Goal: Information Seeking & Learning: Learn about a topic

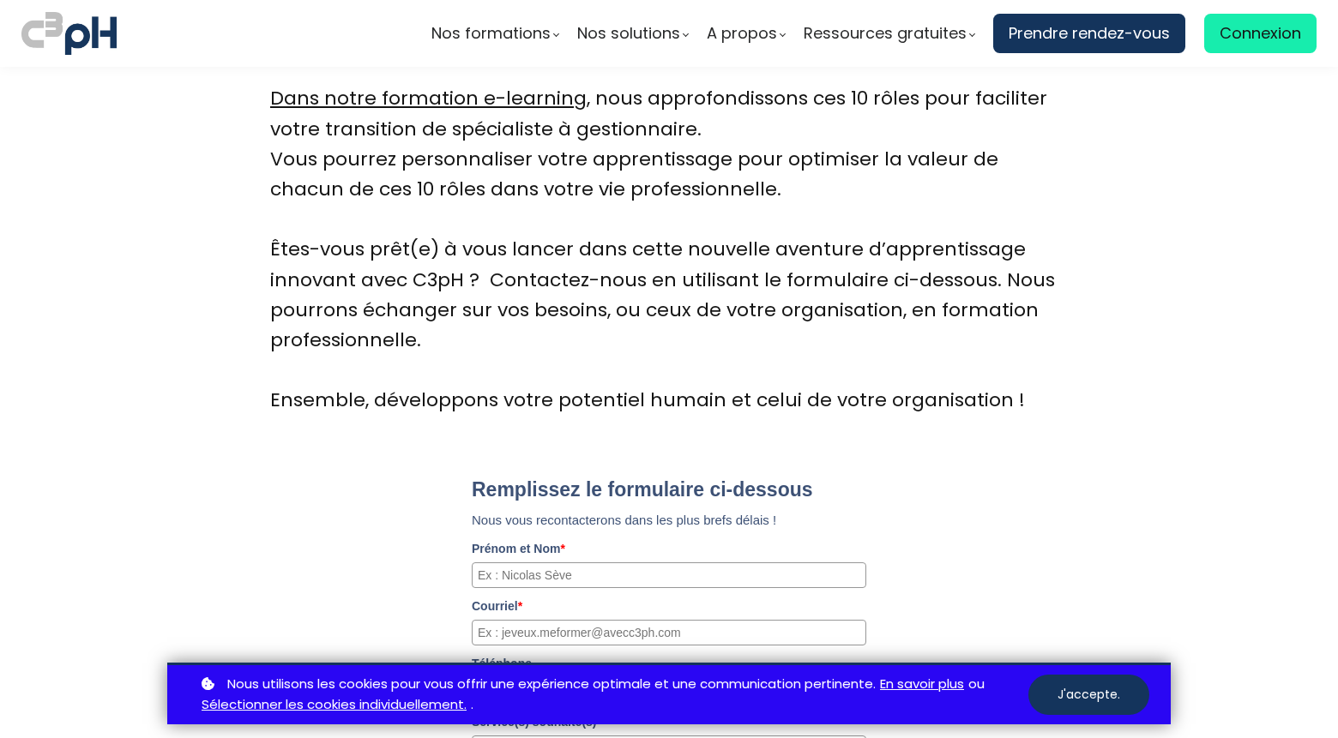
scroll to position [5552, 0]
